Goal: Information Seeking & Learning: Get advice/opinions

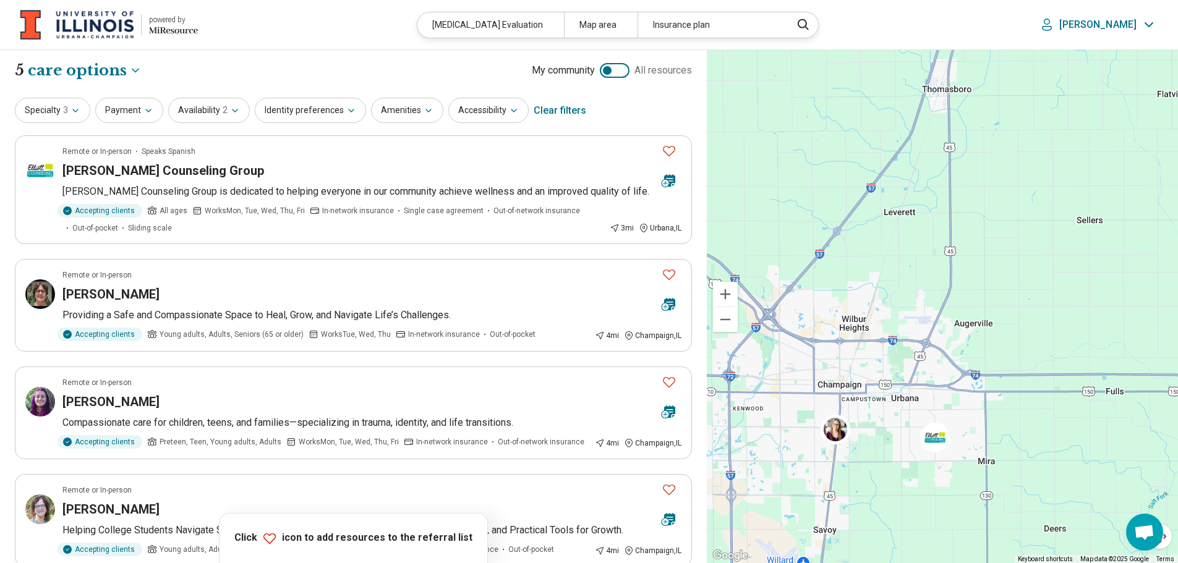
select select "***"
click at [74, 116] on button "Specialty 3" at bounding box center [52, 110] width 75 height 25
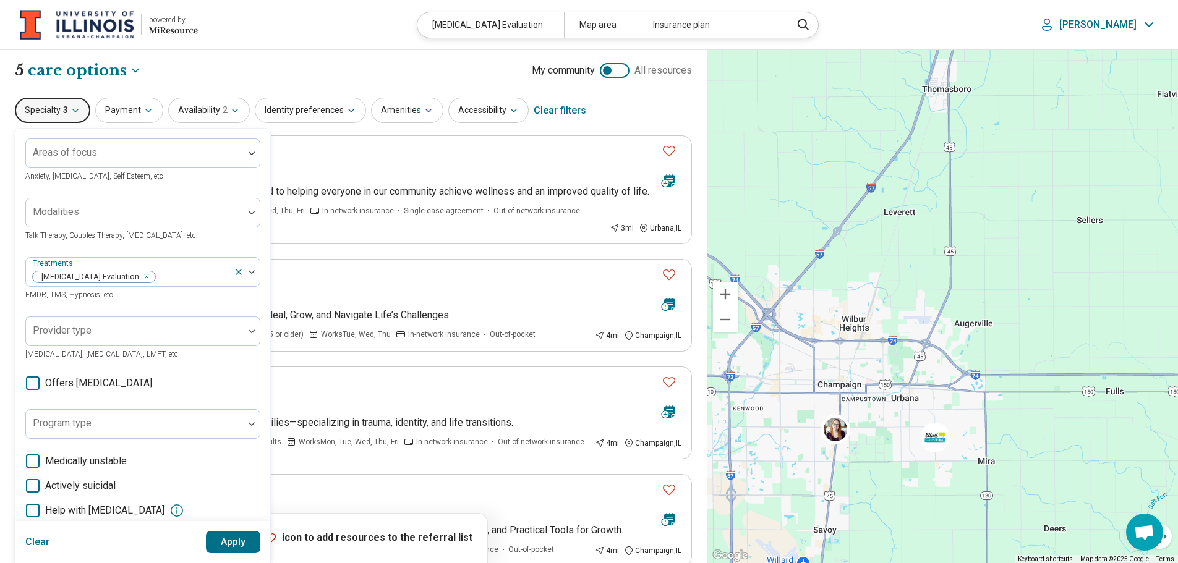
click at [223, 48] on header "powered by Miresource logo [MEDICAL_DATA] Evaluation Map area Insurance plan [P…" at bounding box center [589, 25] width 1178 height 50
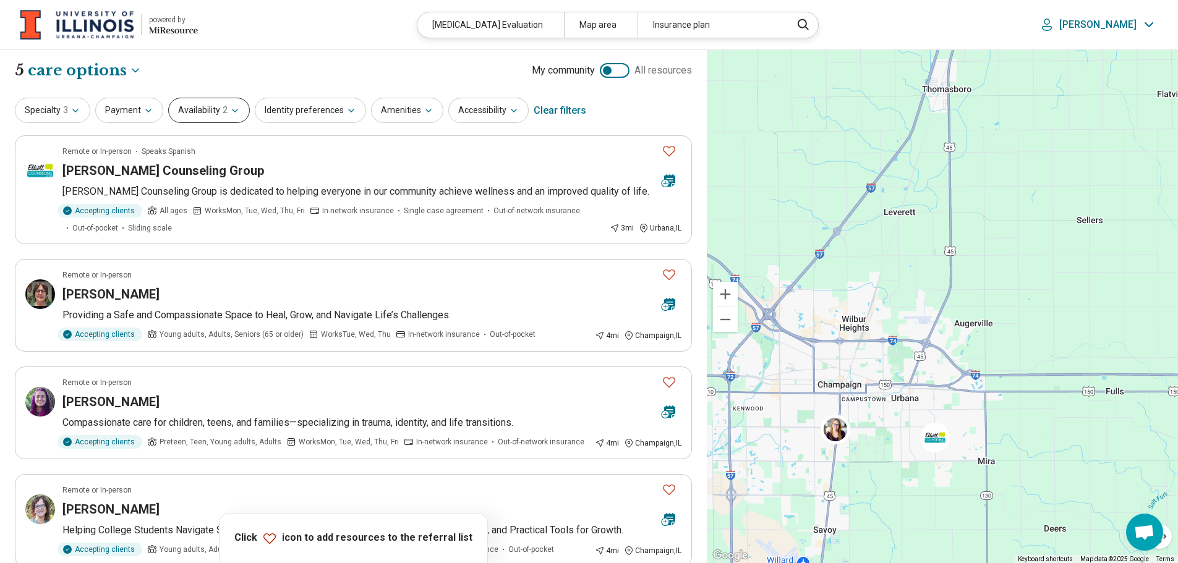
click at [236, 117] on button "Availability 2" at bounding box center [209, 110] width 82 height 25
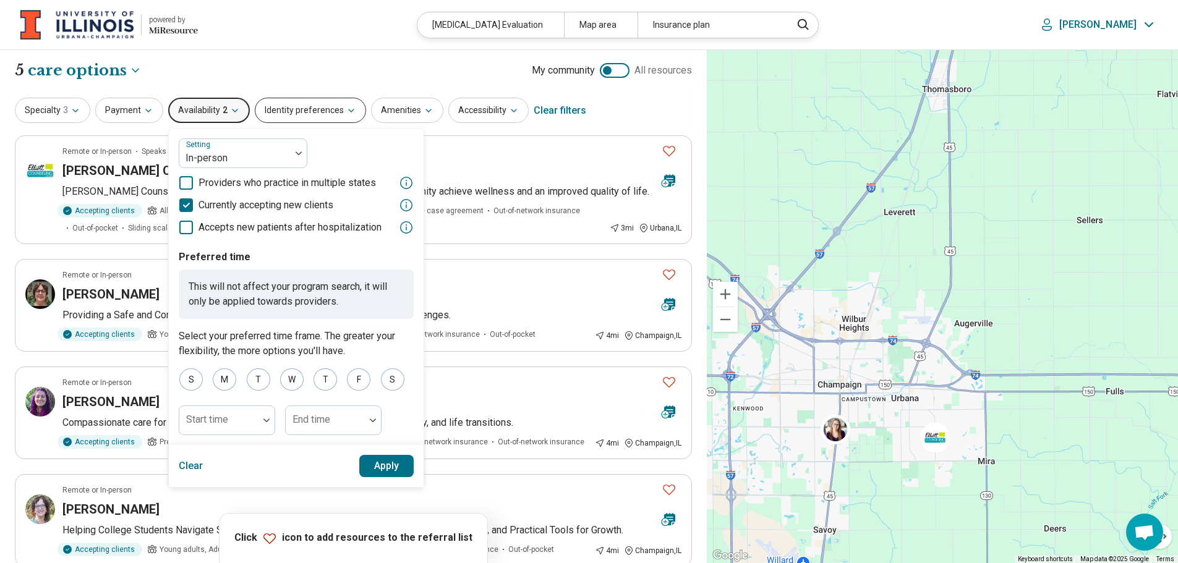
click at [302, 103] on button "Identity preferences" at bounding box center [310, 110] width 111 height 25
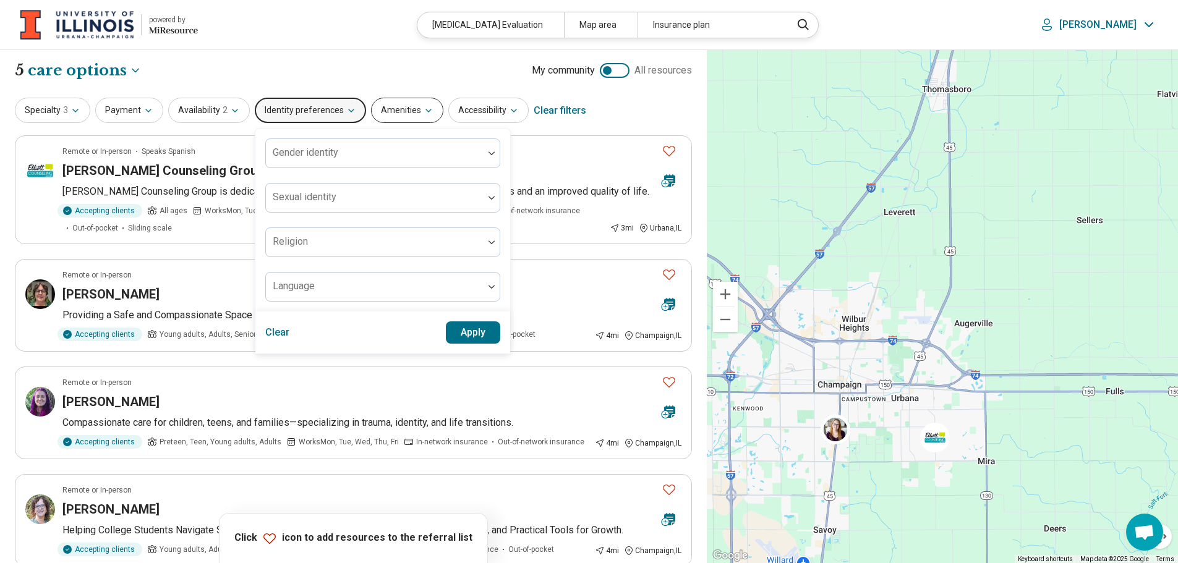
click at [391, 103] on button "Amenities" at bounding box center [407, 110] width 72 height 25
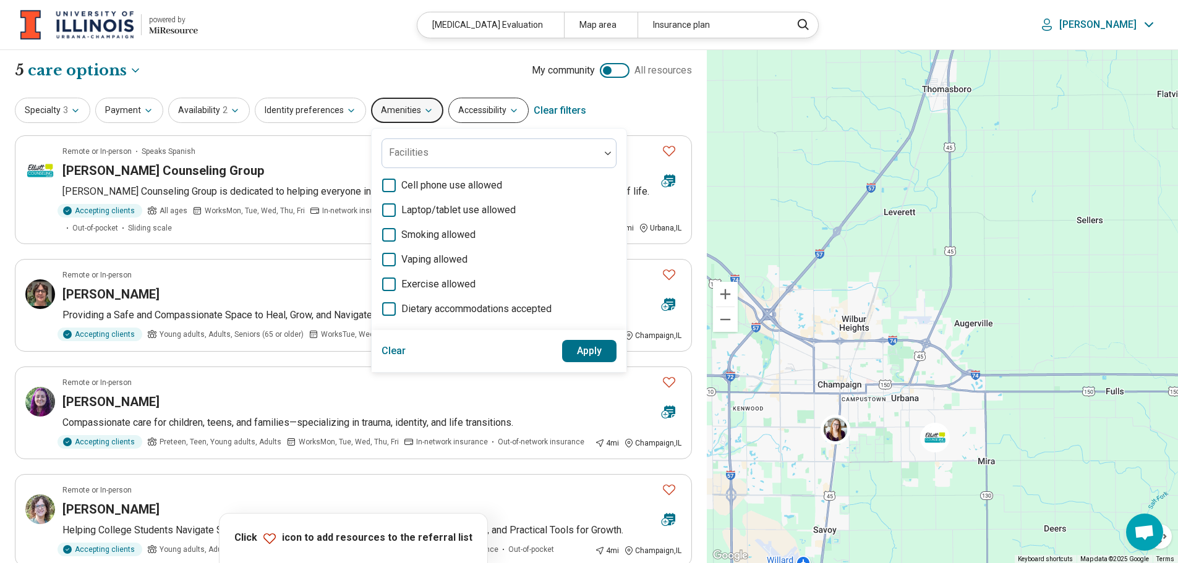
click at [509, 111] on icon "button" at bounding box center [514, 111] width 10 height 10
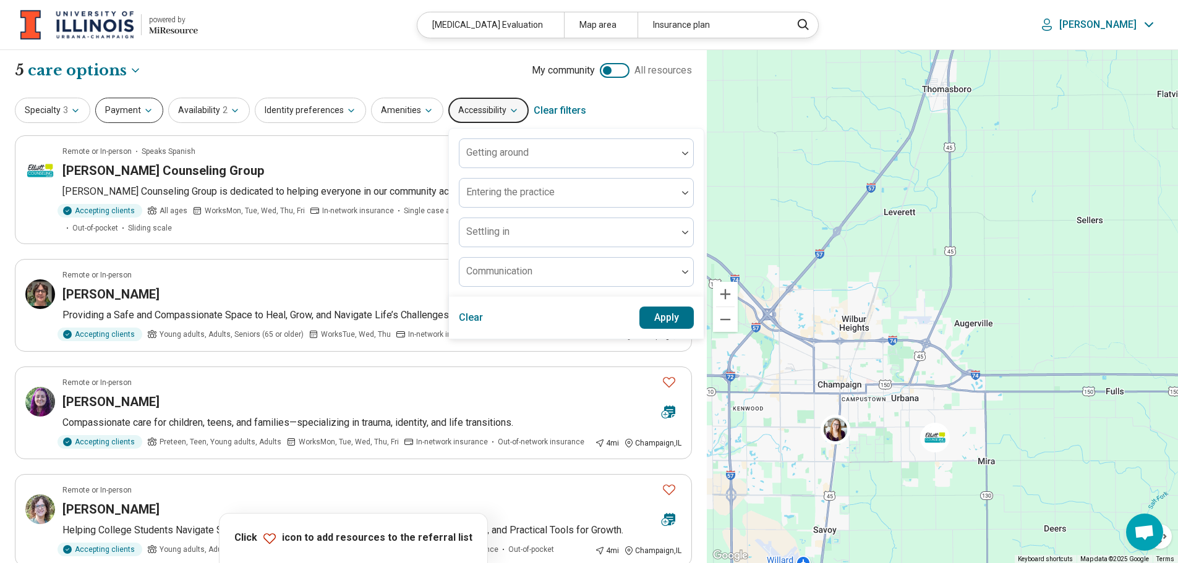
click at [103, 111] on button "Payment" at bounding box center [129, 110] width 68 height 25
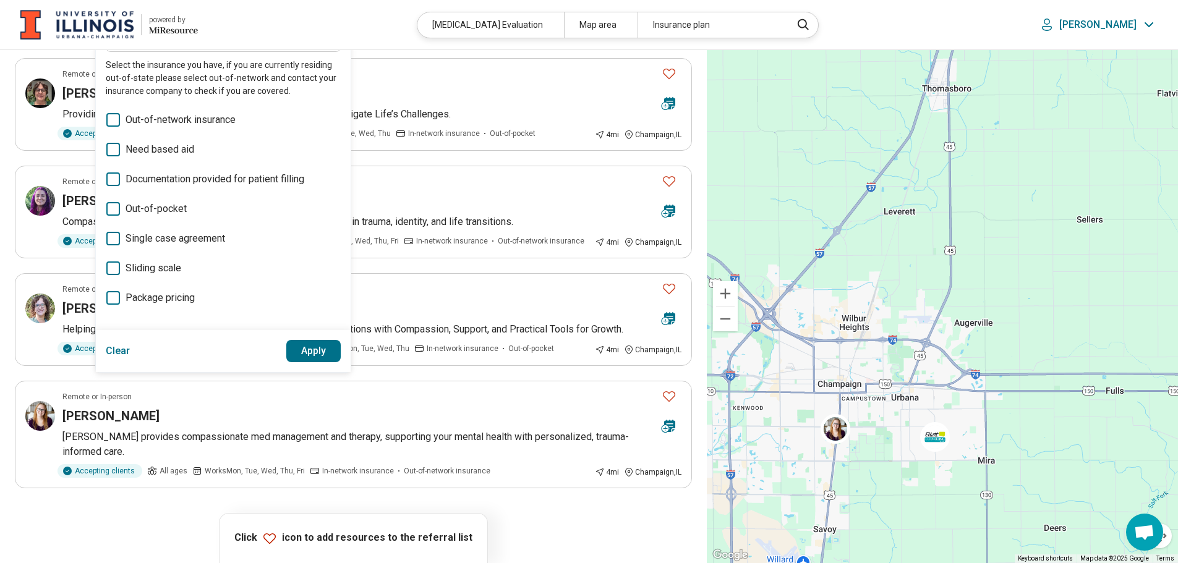
scroll to position [124, 0]
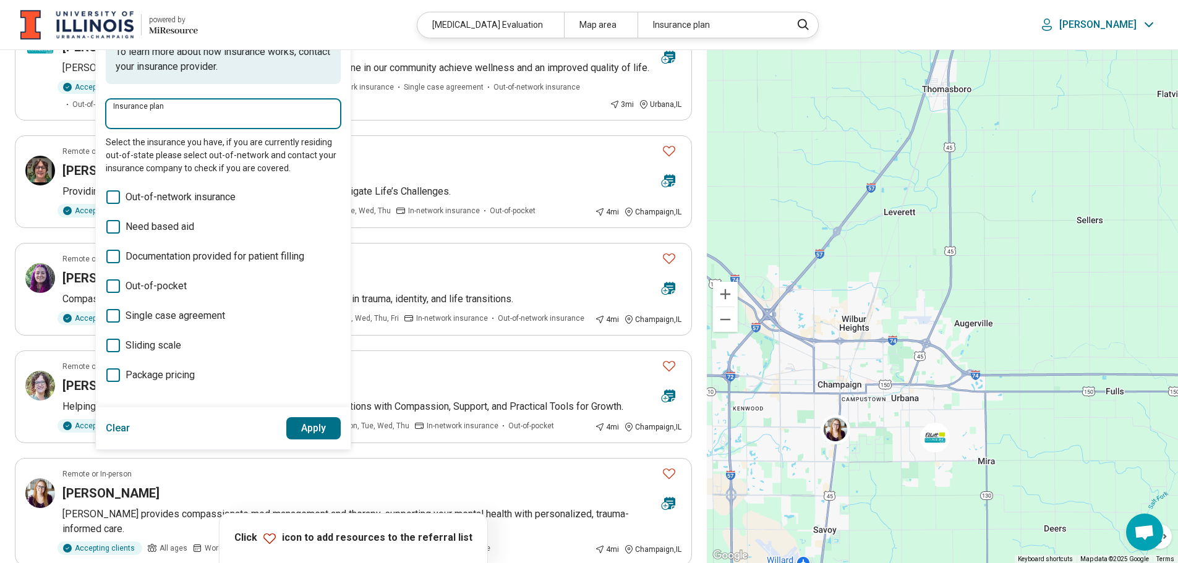
click at [179, 117] on input "Insurance plan" at bounding box center [223, 118] width 220 height 15
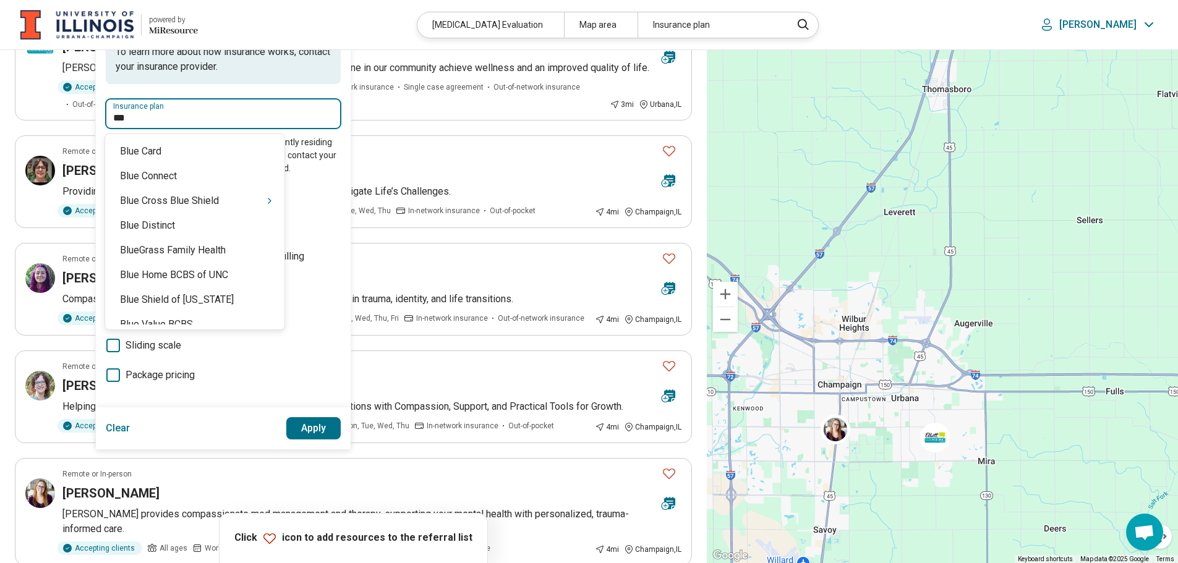
type input "****"
click at [265, 200] on icon "Suggestions" at bounding box center [270, 201] width 10 height 10
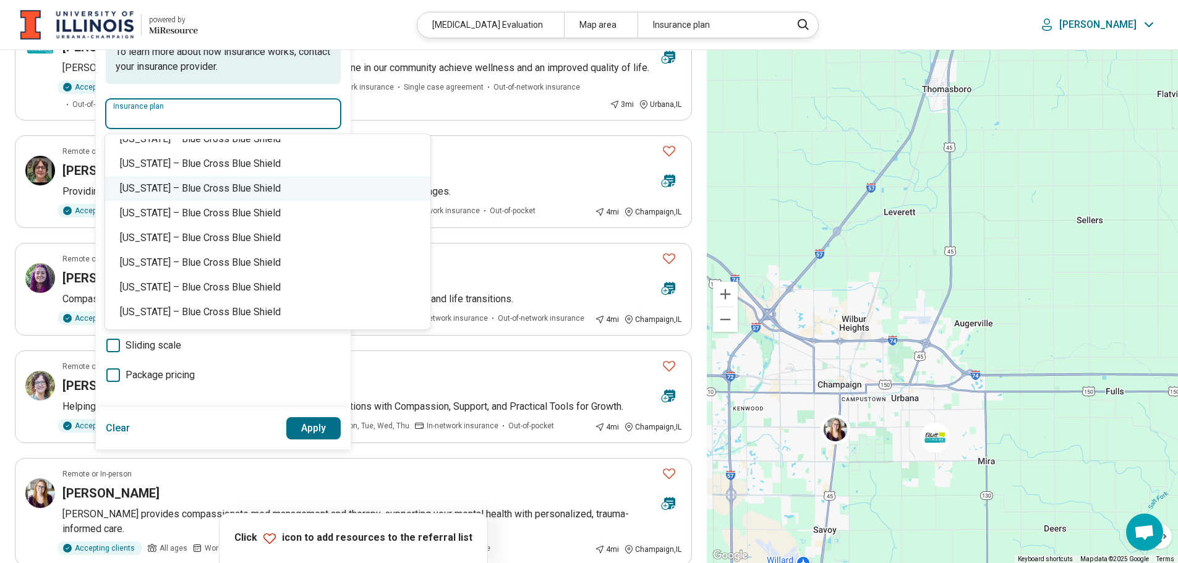
scroll to position [247, 0]
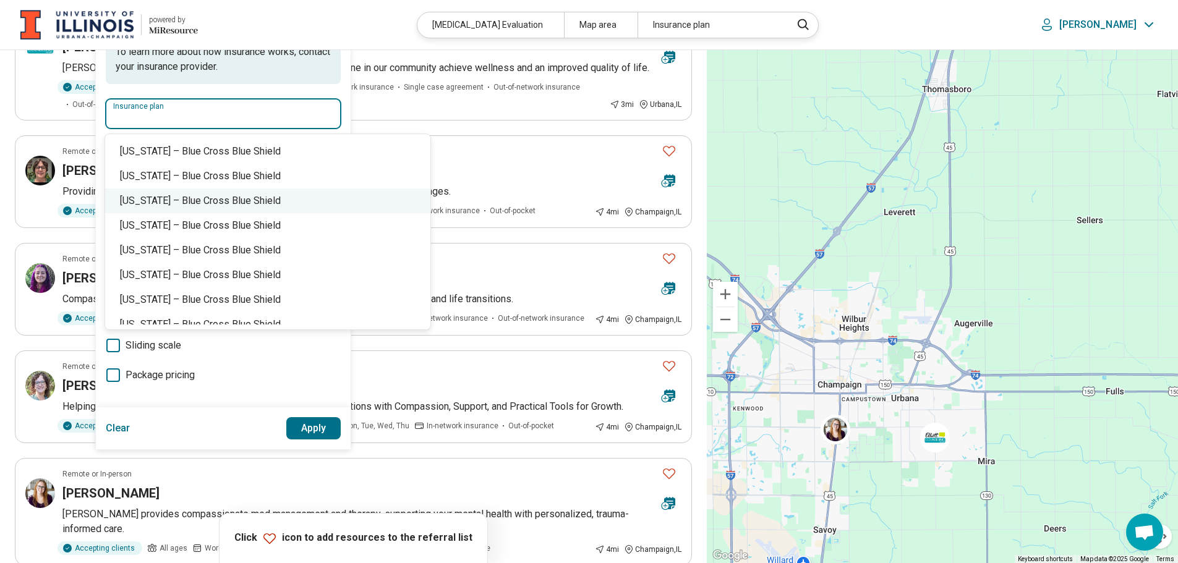
click at [212, 204] on div "[US_STATE] – Blue Cross Blue Shield" at bounding box center [267, 201] width 325 height 25
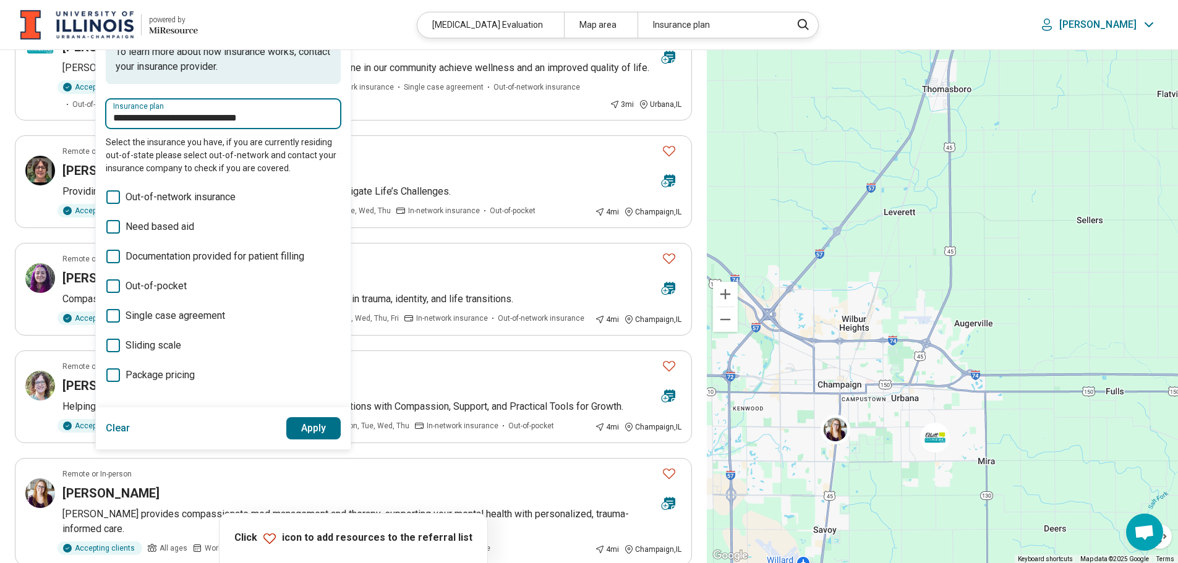
type input "**********"
click at [312, 436] on button "Apply" at bounding box center [313, 428] width 55 height 22
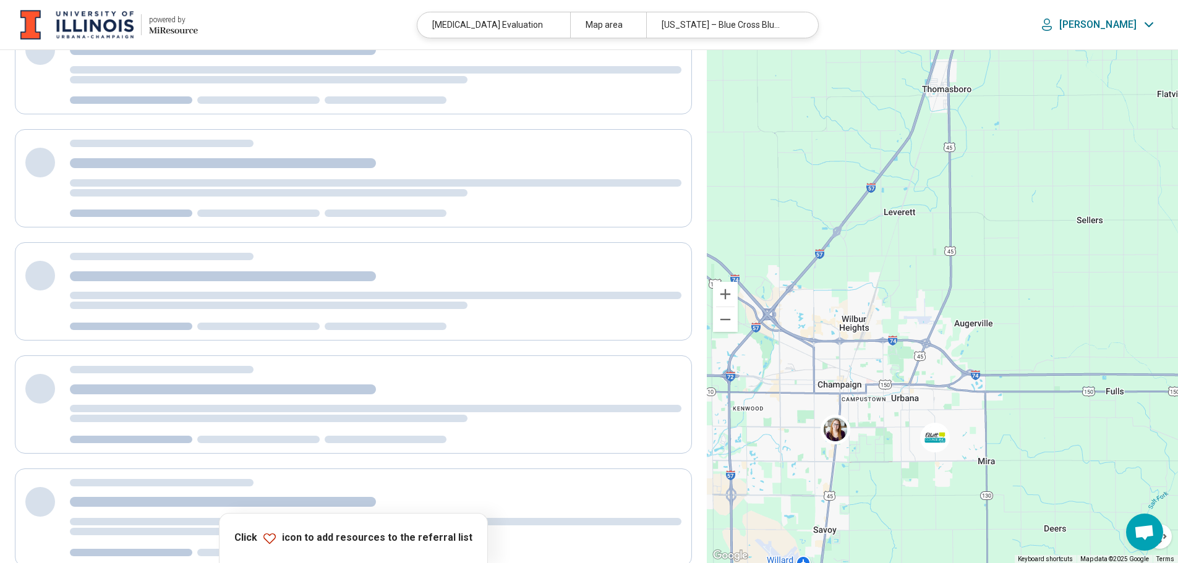
scroll to position [28, 0]
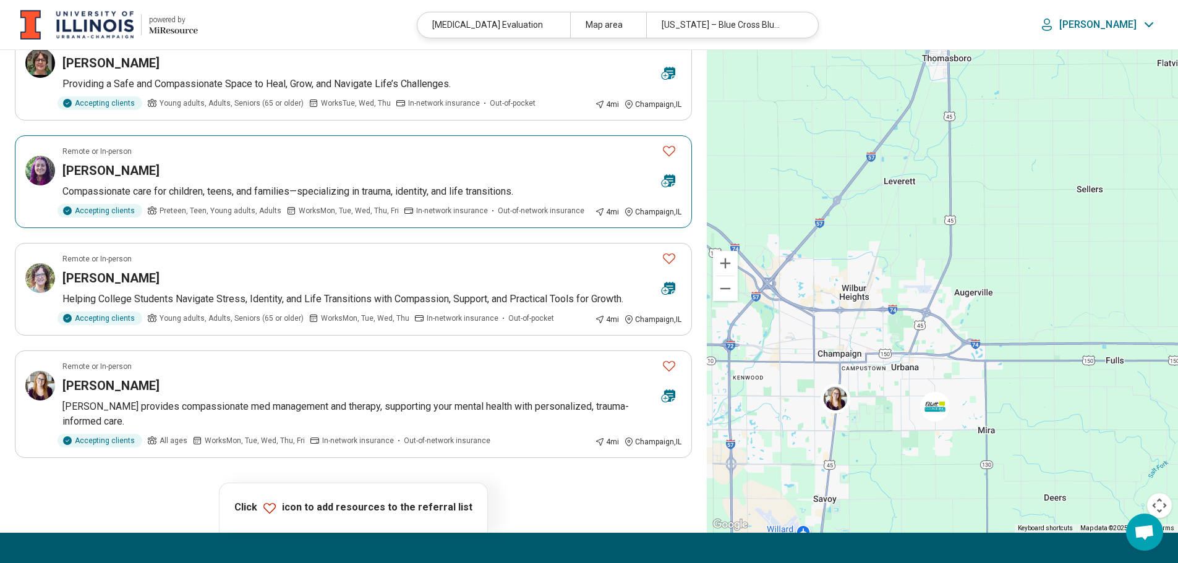
scroll to position [309, 0]
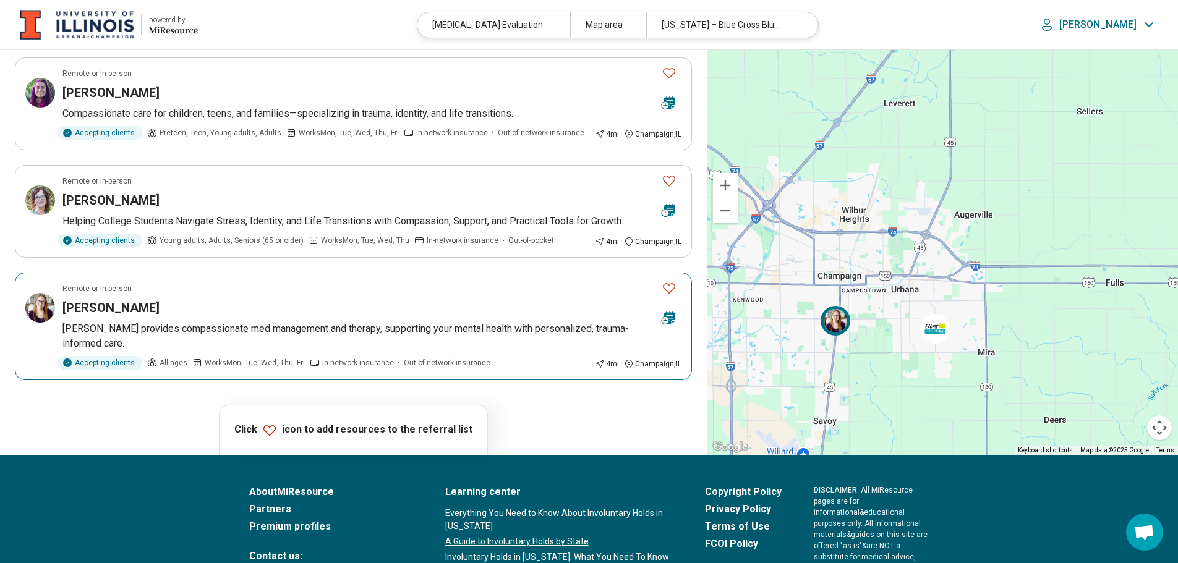
click at [671, 294] on icon "Favorite" at bounding box center [669, 288] width 15 height 15
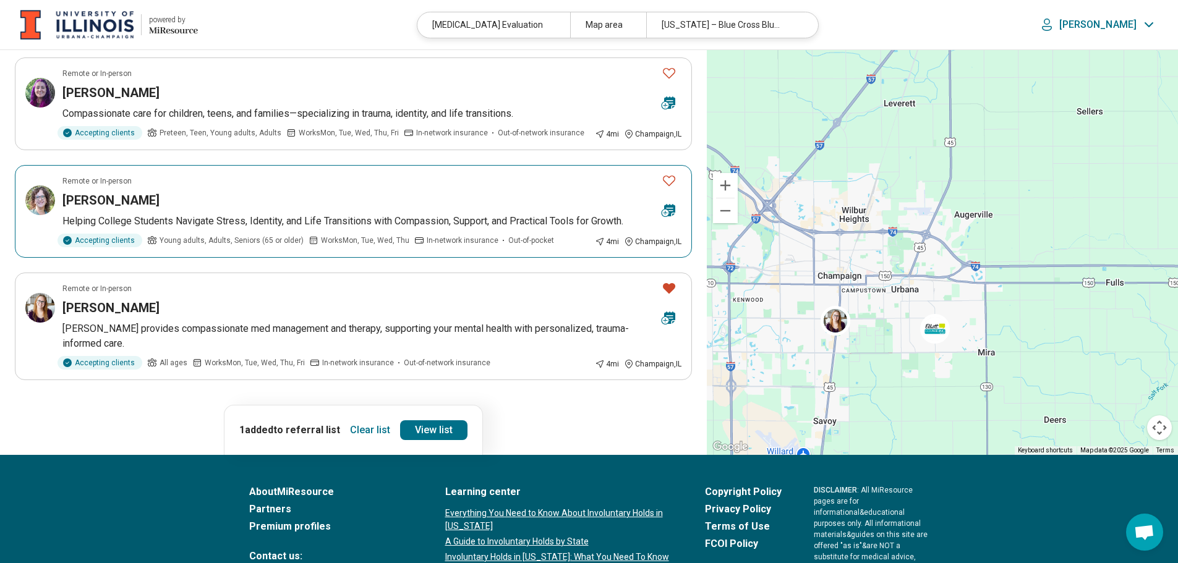
click at [668, 174] on icon "Favorite" at bounding box center [669, 180] width 15 height 15
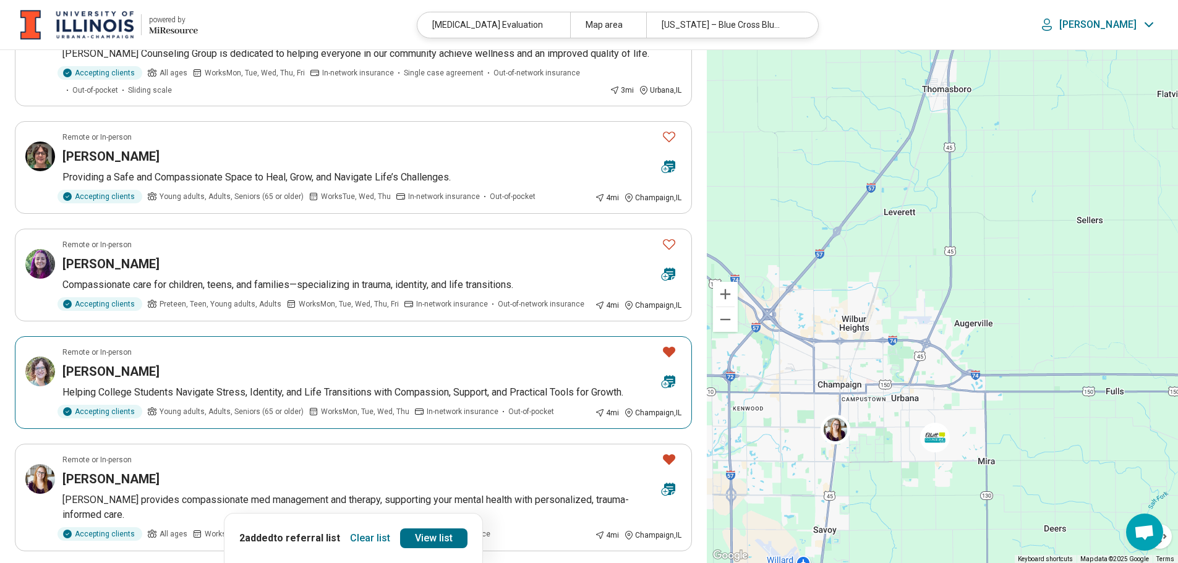
scroll to position [124, 0]
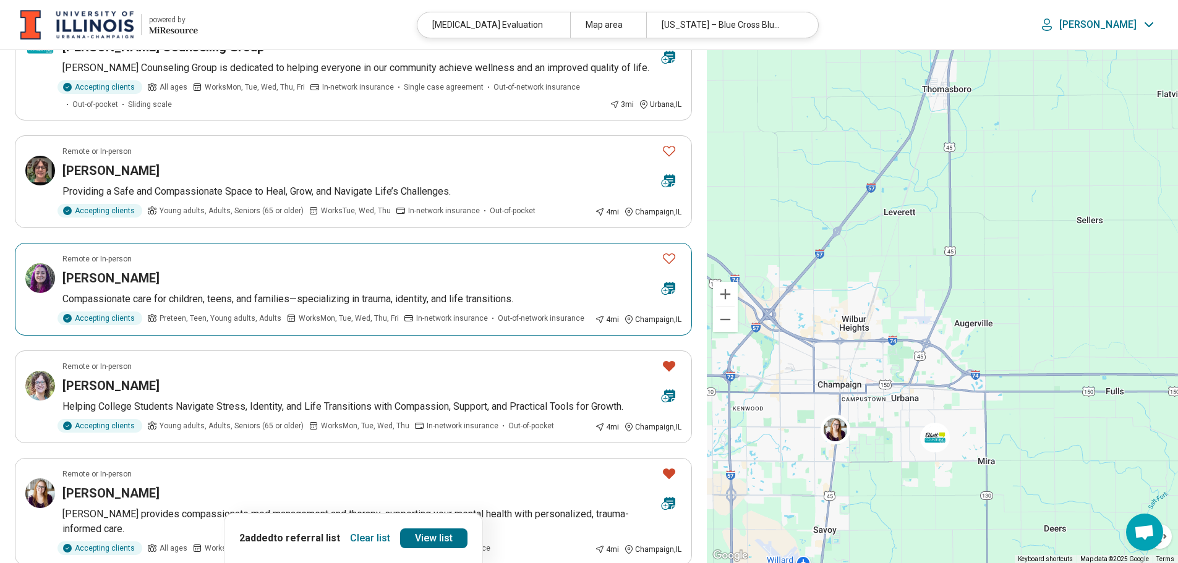
drag, startPoint x: 665, startPoint y: 262, endPoint x: 671, endPoint y: 160, distance: 101.6
click at [665, 261] on icon "Favorite" at bounding box center [669, 258] width 15 height 15
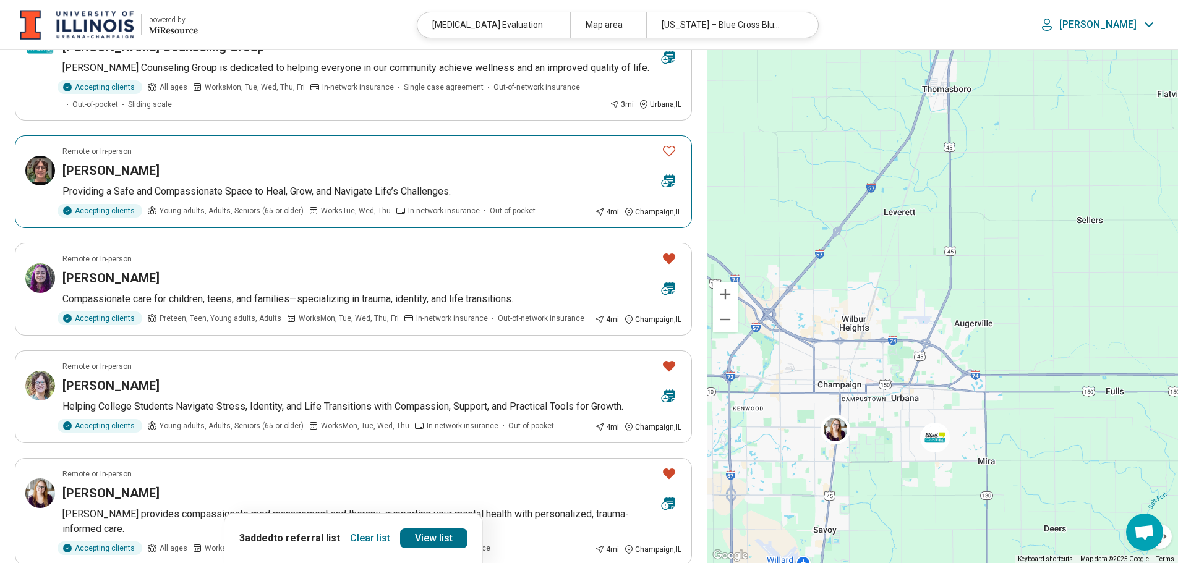
click at [671, 155] on icon "Favorite" at bounding box center [669, 150] width 15 height 15
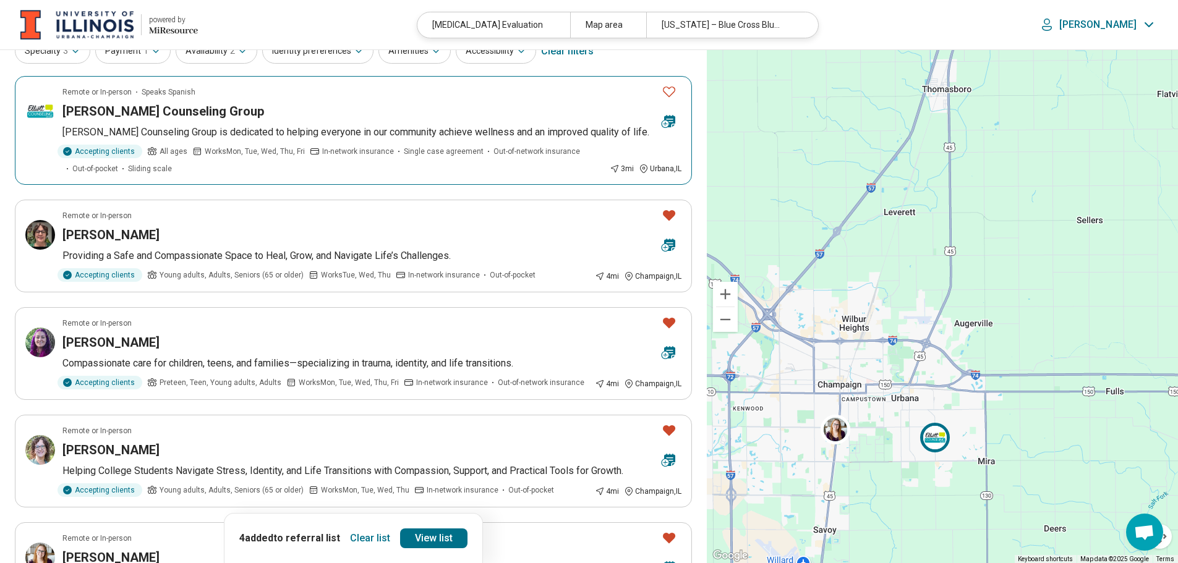
scroll to position [0, 0]
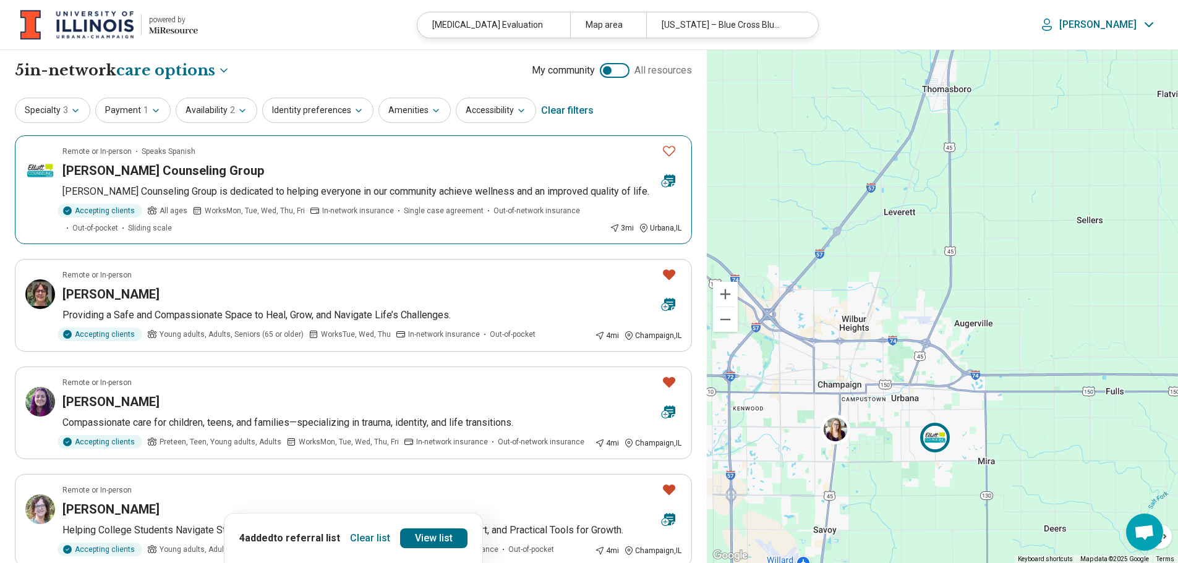
click at [667, 143] on icon "Favorite" at bounding box center [669, 150] width 15 height 15
click at [424, 535] on link "View list" at bounding box center [433, 539] width 67 height 20
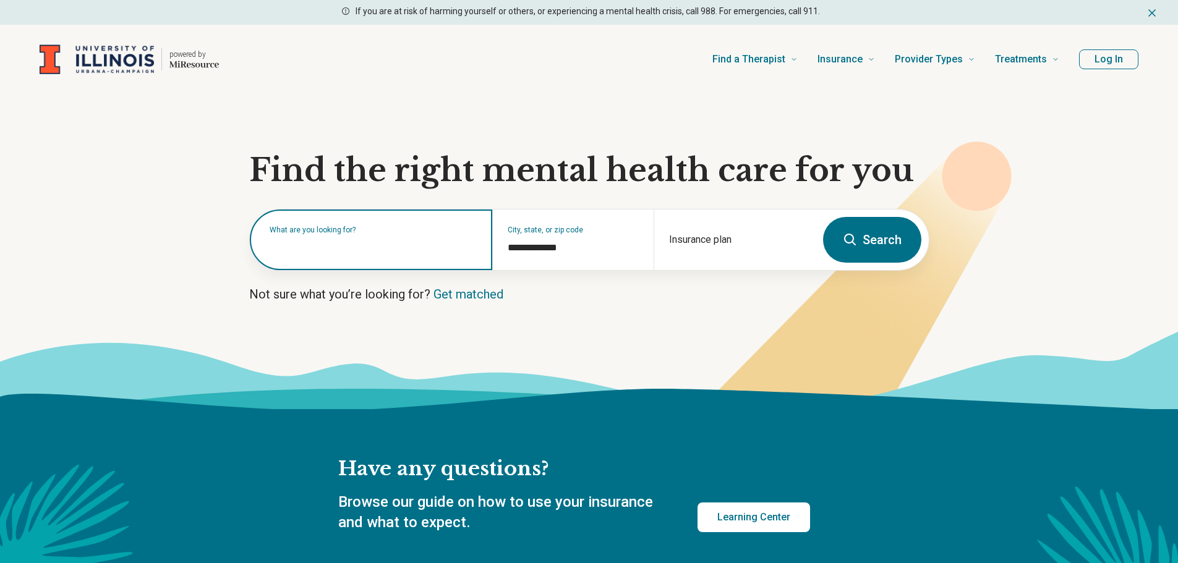
click at [387, 250] on input "text" at bounding box center [374, 246] width 208 height 15
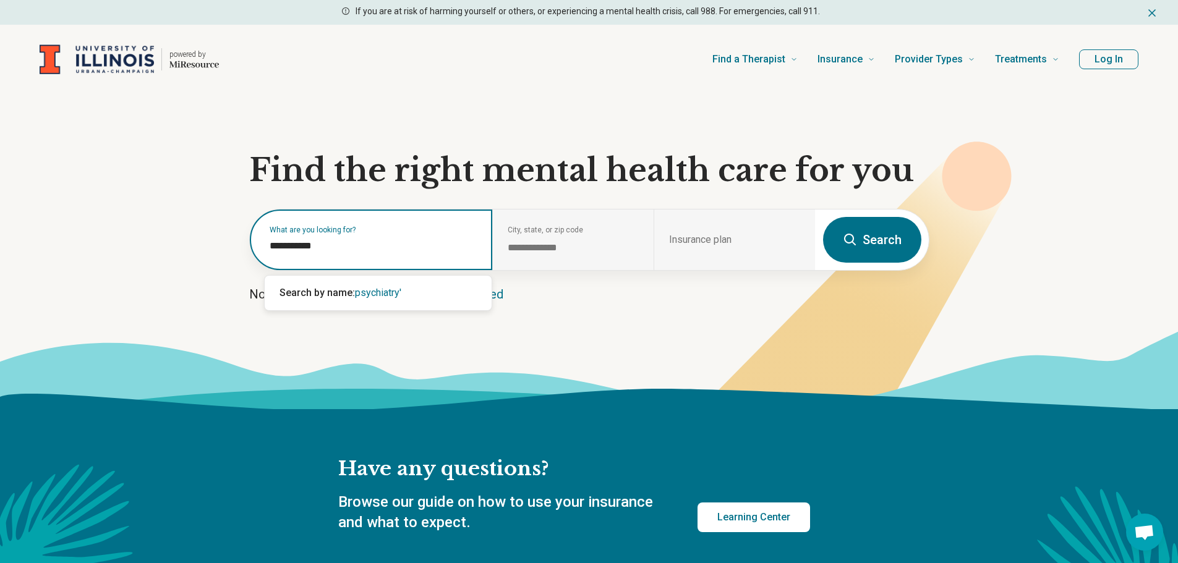
type input "**********"
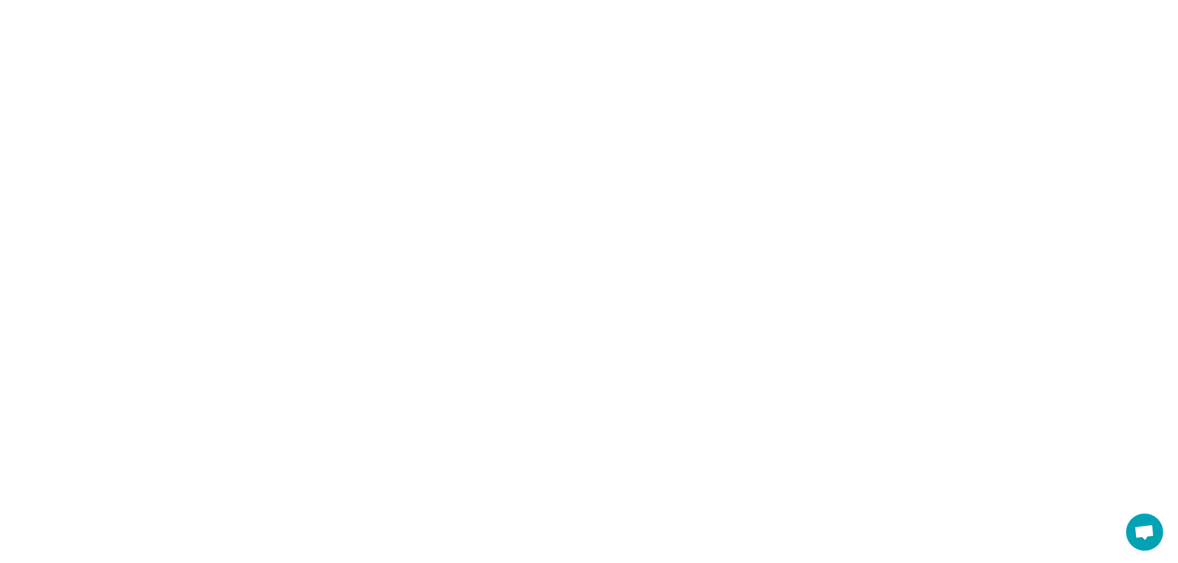
select select "***"
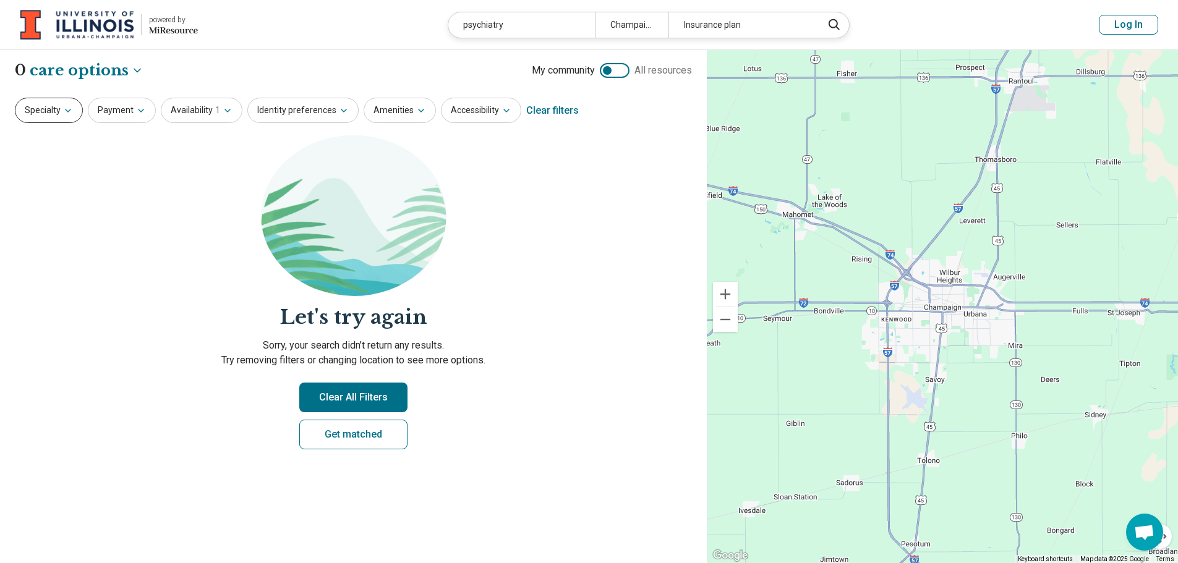
click at [58, 117] on button "Specialty" at bounding box center [49, 110] width 68 height 25
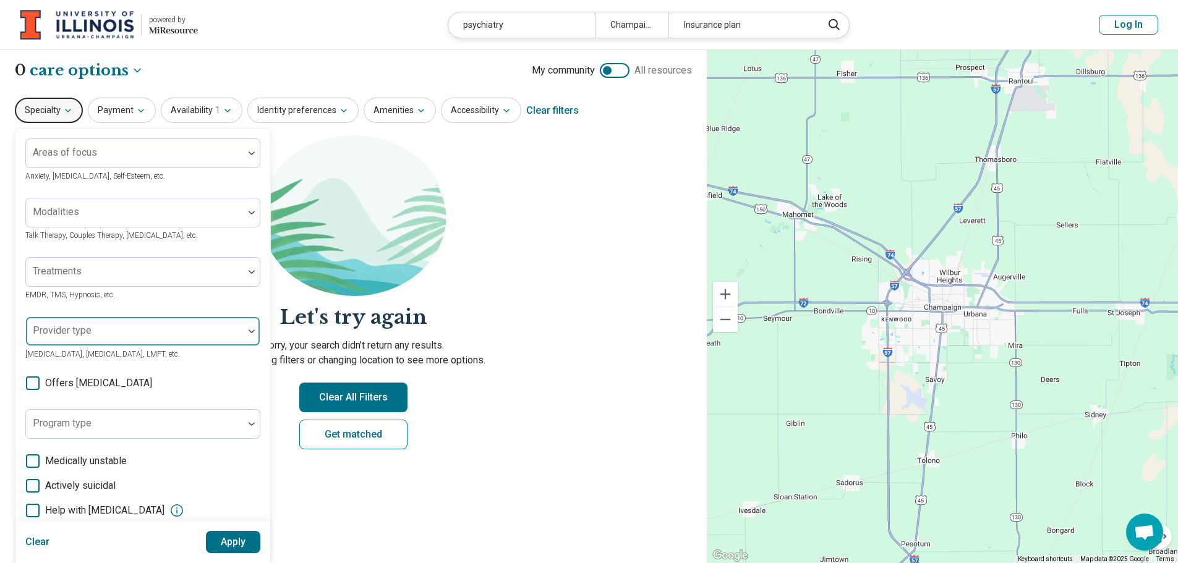
click at [133, 341] on div at bounding box center [135, 336] width 208 height 17
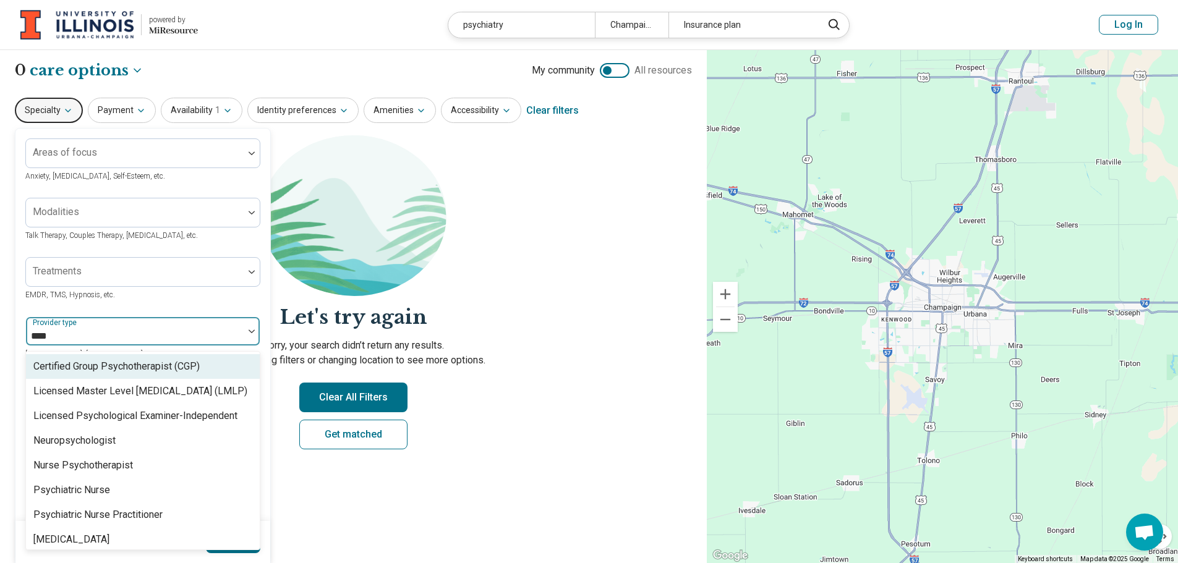
type input "*****"
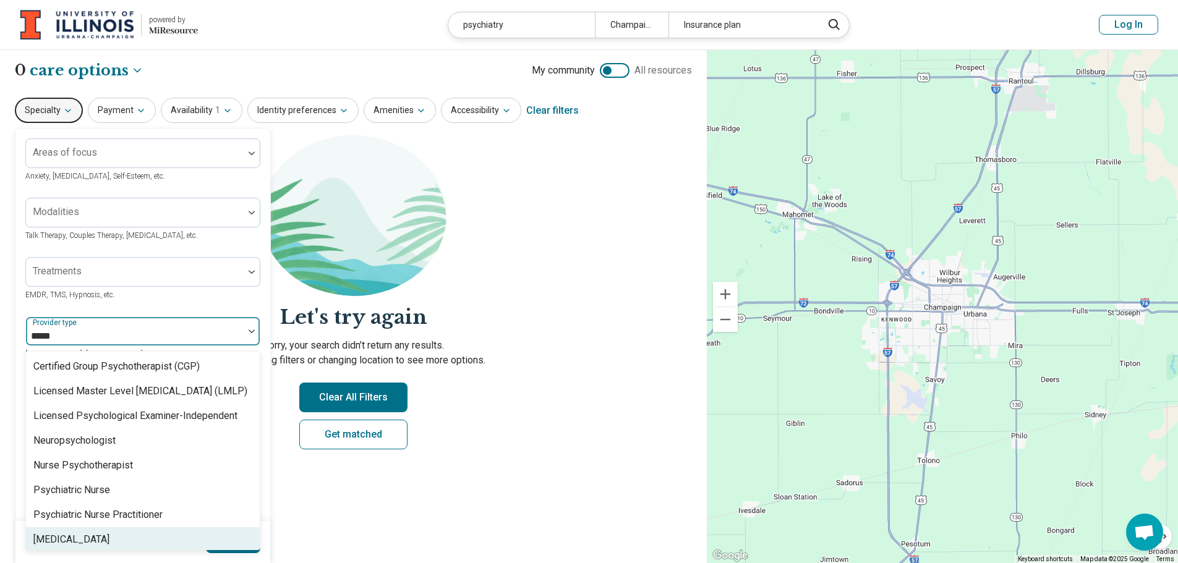
click at [109, 532] on div "Psychiatrist" at bounding box center [143, 539] width 234 height 25
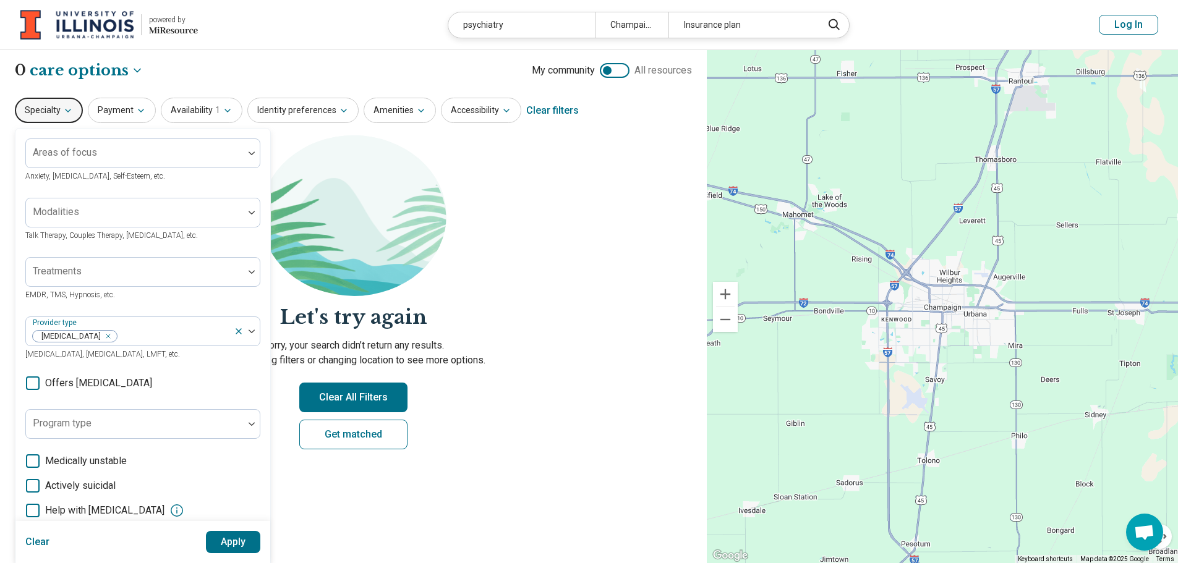
click at [192, 311] on div "Areas of focus Anxiety, Depression, Self-Esteem, etc. Modalities Talk Therapy, …" at bounding box center [142, 379] width 235 height 483
click at [229, 536] on button "Apply" at bounding box center [233, 542] width 55 height 22
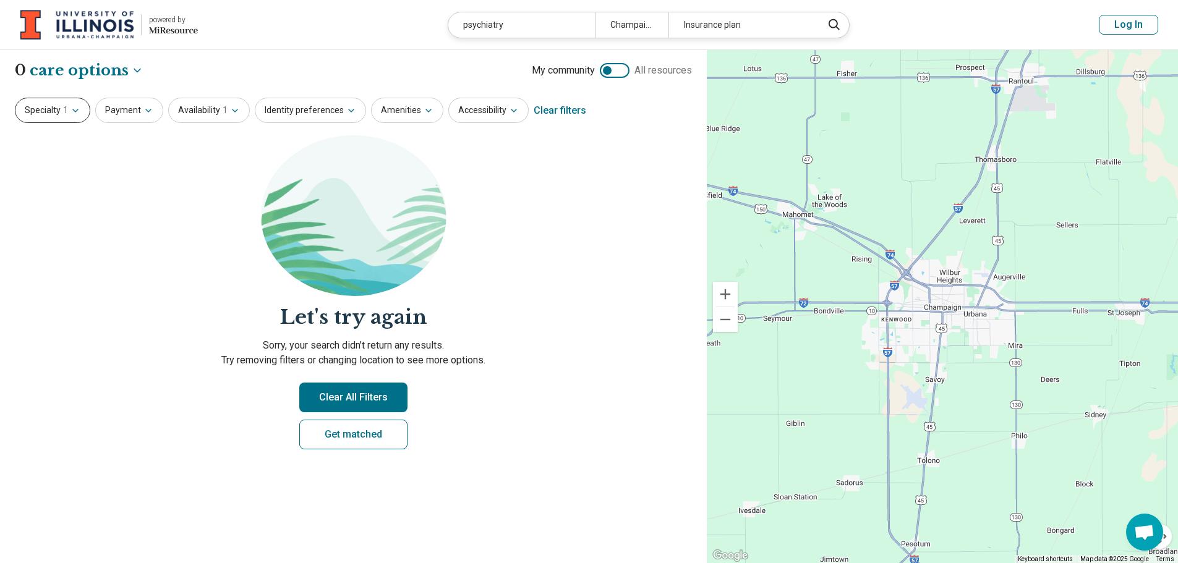
click at [67, 103] on button "Specialty 1" at bounding box center [52, 110] width 75 height 25
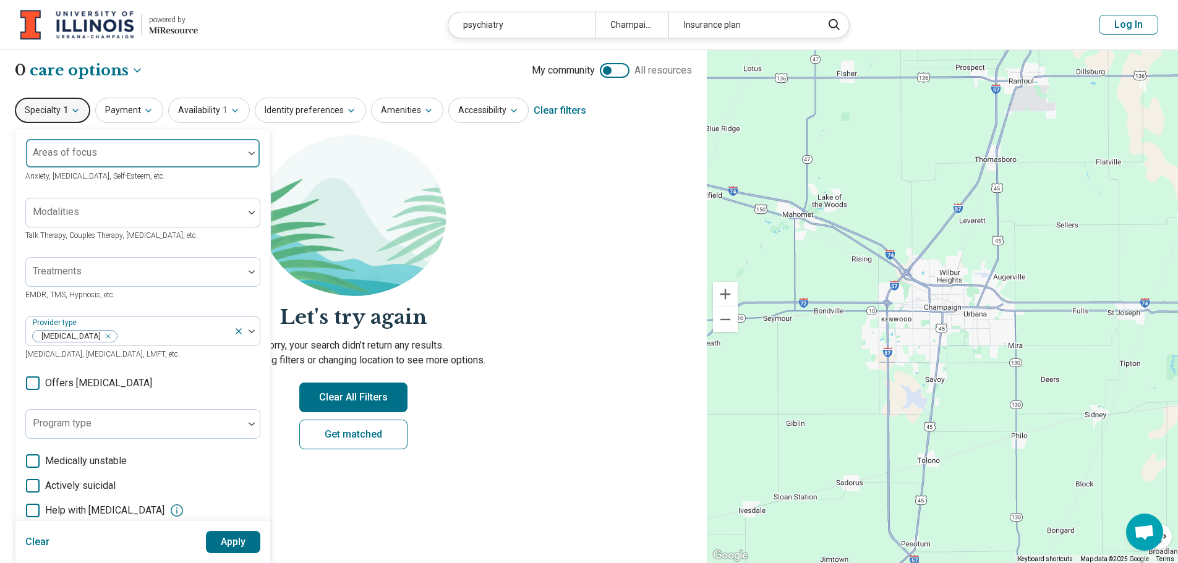
click at [83, 151] on div "Areas of focus" at bounding box center [142, 153] width 235 height 30
click at [406, 178] on img at bounding box center [353, 215] width 185 height 161
